Goal: Transaction & Acquisition: Purchase product/service

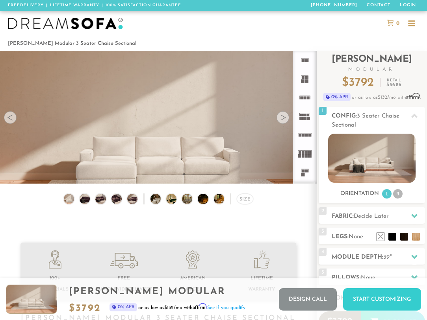
drag, startPoint x: 370, startPoint y: 222, endPoint x: 360, endPoint y: 81, distance: 141.7
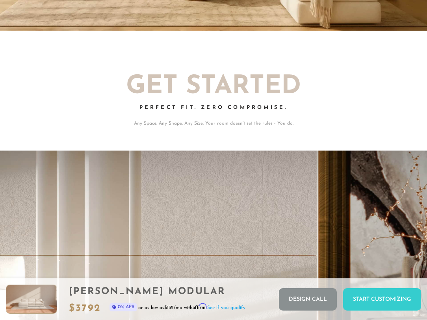
scroll to position [596, 0]
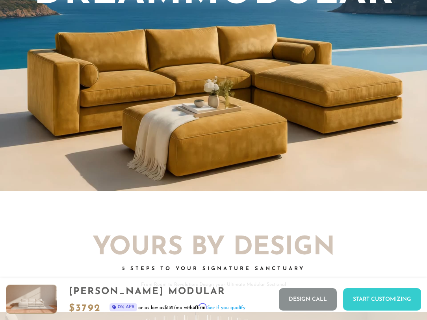
drag, startPoint x: 290, startPoint y: 144, endPoint x: 268, endPoint y: 26, distance: 120.6
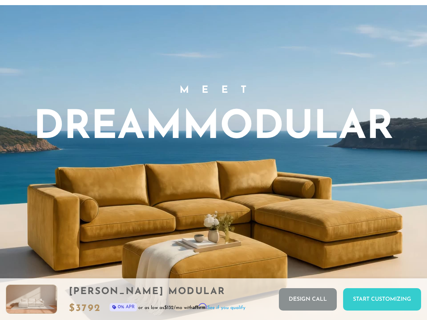
scroll to position [0, 0]
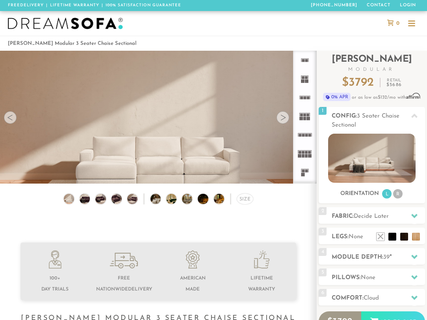
click at [283, 122] on div at bounding box center [282, 117] width 13 height 13
click at [306, 96] on icon at bounding box center [304, 97] width 19 height 19
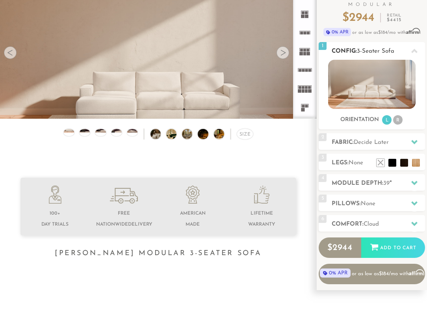
scroll to position [66, 0]
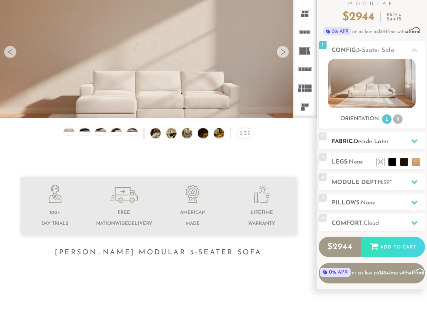
click at [376, 138] on h2 "Fabric: Decide Later" at bounding box center [377, 141] width 93 height 9
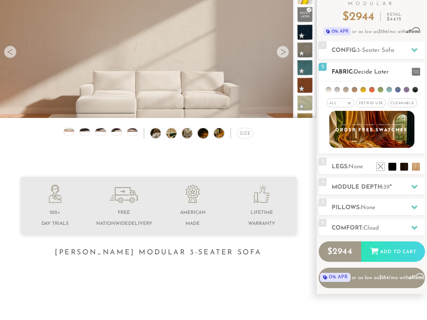
click at [331, 89] on li at bounding box center [328, 90] width 6 height 6
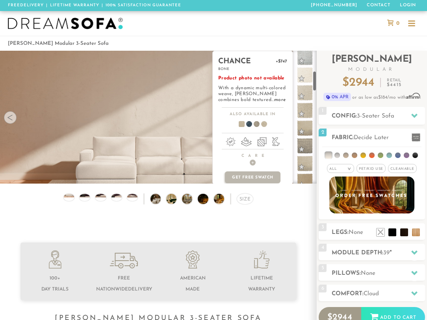
scroll to position [133, 0]
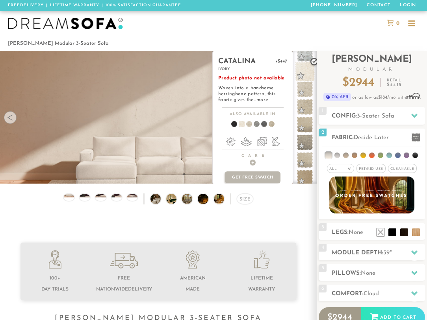
click at [307, 72] on span at bounding box center [305, 72] width 20 height 20
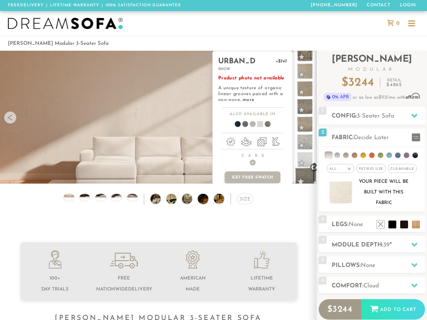
scroll to position [756, 0]
